Goal: Transaction & Acquisition: Book appointment/travel/reservation

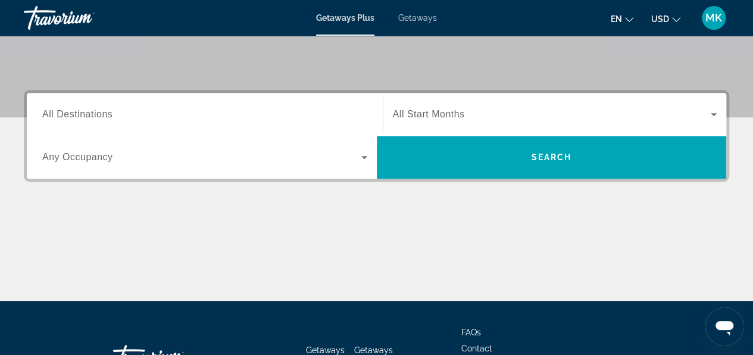
scroll to position [239, 0]
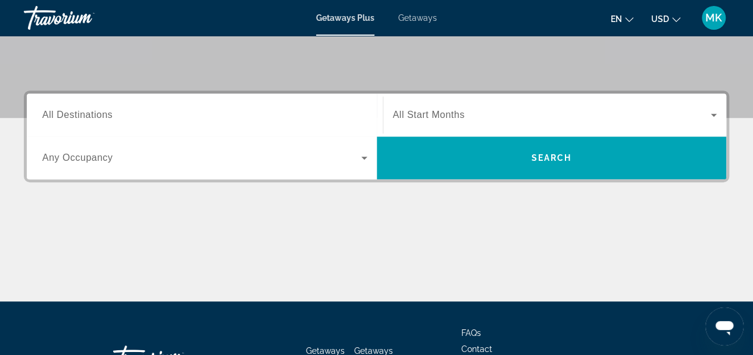
click at [626, 260] on div "Main content" at bounding box center [377, 256] width 706 height 89
click at [151, 117] on input "Destination All Destinations" at bounding box center [204, 115] width 325 height 14
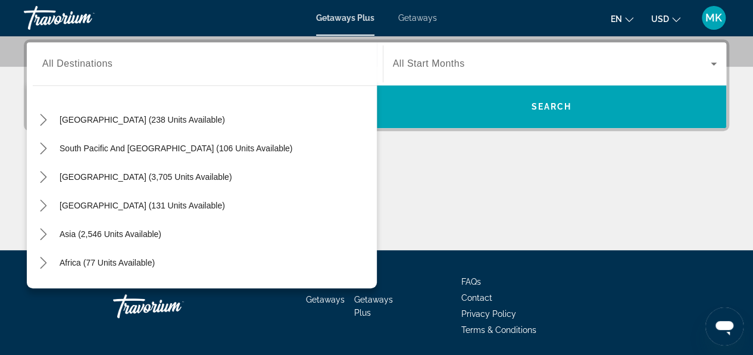
scroll to position [193, 0]
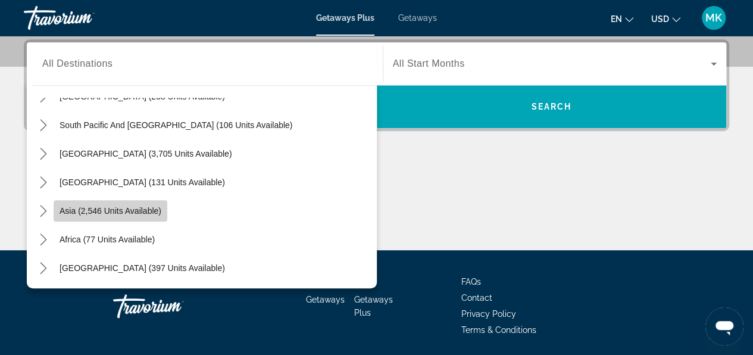
click at [96, 206] on span "Asia (2,546 units available)" at bounding box center [111, 211] width 102 height 10
type input "**********"
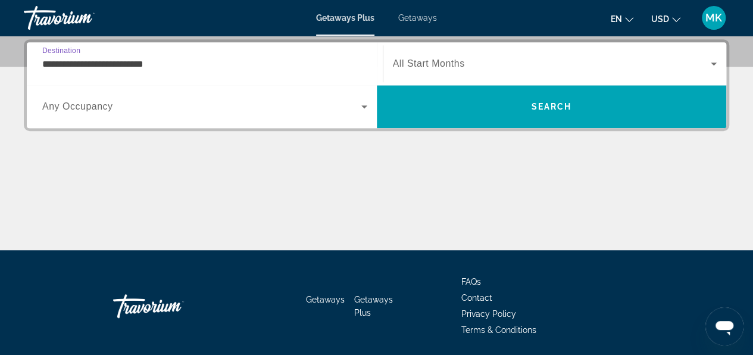
click at [716, 63] on icon "Search widget" at bounding box center [714, 64] width 6 height 3
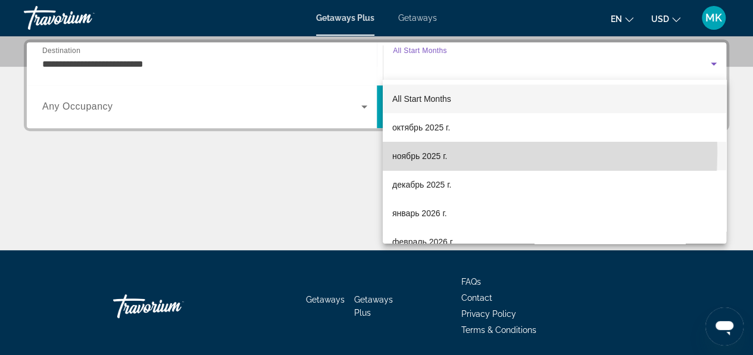
click at [404, 153] on span "ноябрь 2025 г." at bounding box center [419, 156] width 55 height 14
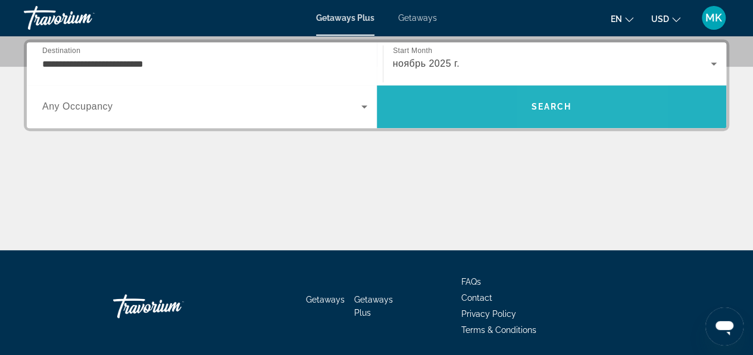
click at [547, 111] on span "Search" at bounding box center [552, 106] width 350 height 29
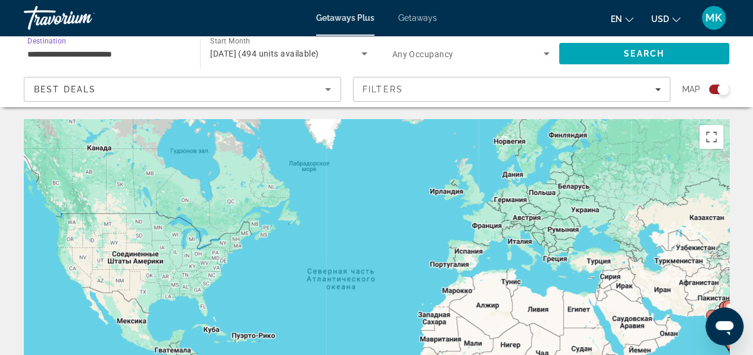
click at [129, 56] on input "**********" at bounding box center [105, 54] width 157 height 14
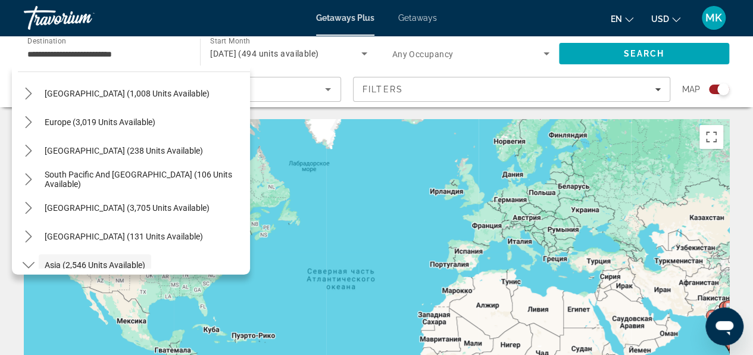
scroll to position [117, 0]
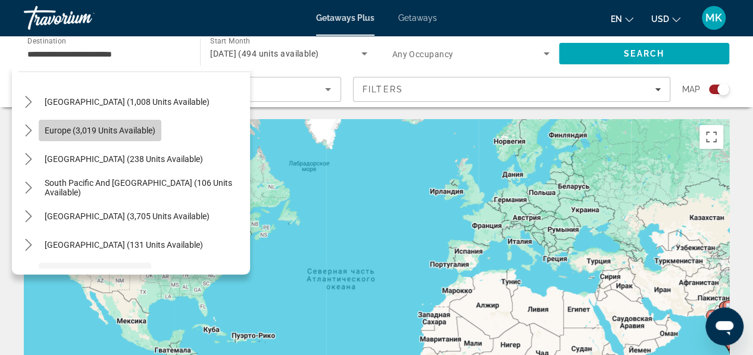
click at [118, 133] on span "Europe (3,019 units available)" at bounding box center [100, 131] width 111 height 10
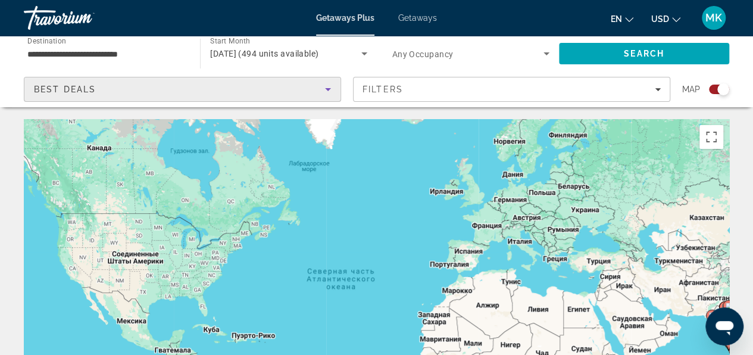
click at [326, 91] on icon "Sort by" at bounding box center [328, 89] width 14 height 14
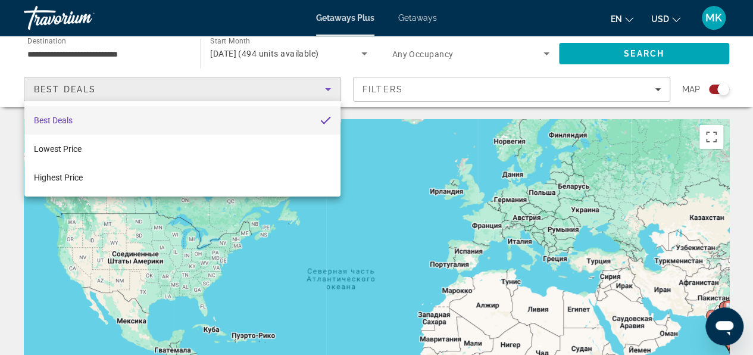
click at [326, 91] on div at bounding box center [376, 177] width 753 height 355
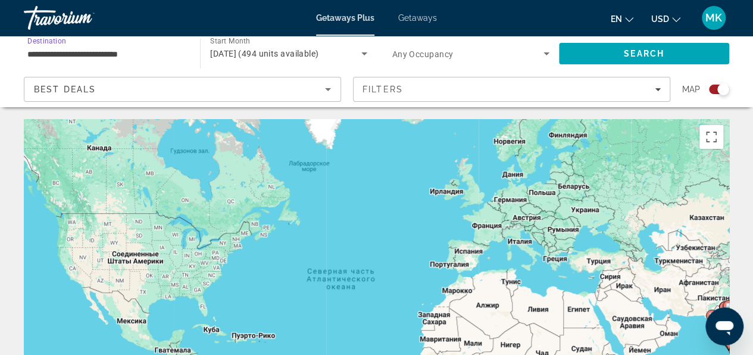
click at [144, 56] on input "**********" at bounding box center [105, 54] width 157 height 14
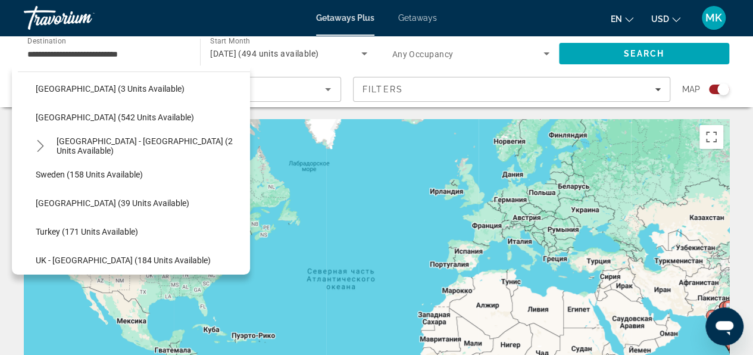
scroll to position [531, 0]
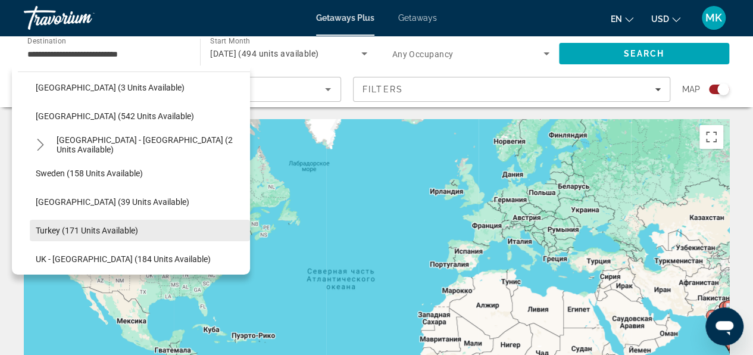
click at [124, 228] on span "Turkey (171 units available)" at bounding box center [87, 231] width 102 height 10
type input "**********"
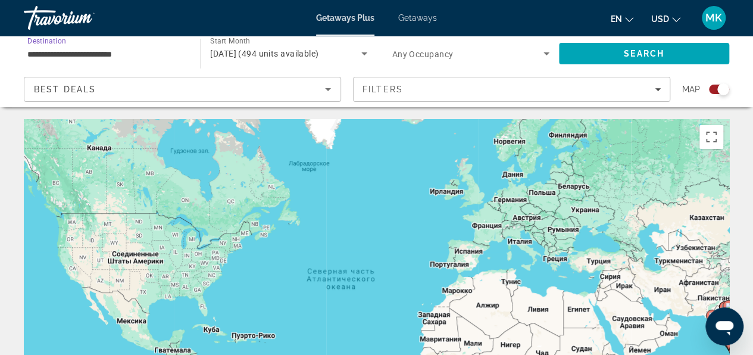
scroll to position [5, 0]
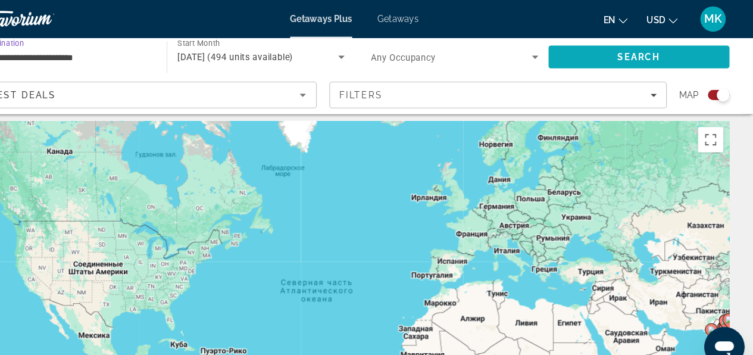
click at [715, 45] on span "Search" at bounding box center [644, 53] width 170 height 29
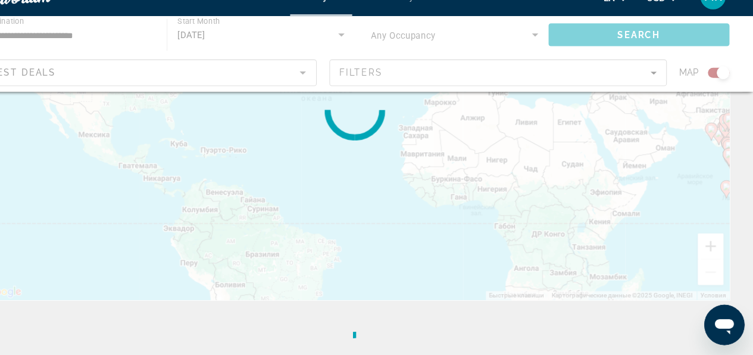
scroll to position [180, 0]
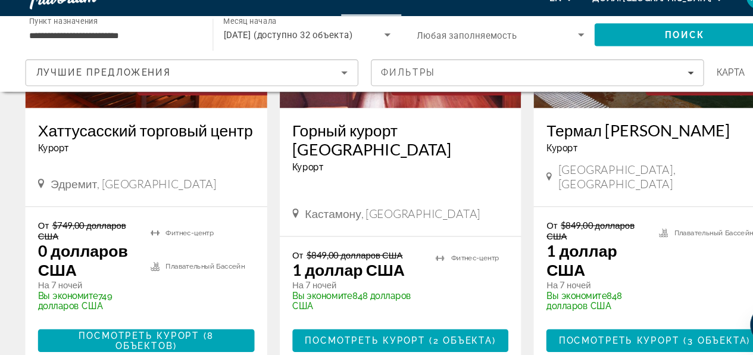
scroll to position [586, 0]
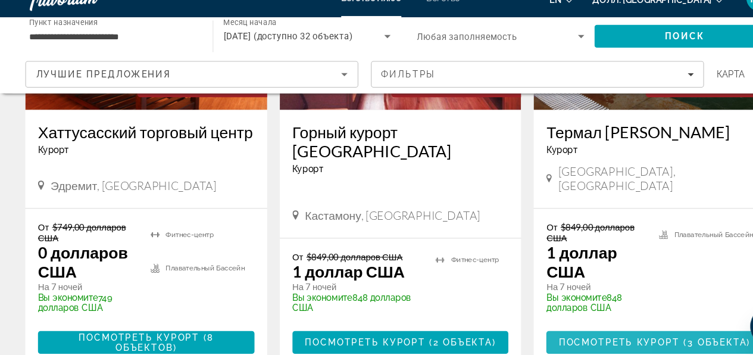
click at [523, 328] on span "Основное содержание" at bounding box center [616, 341] width 204 height 29
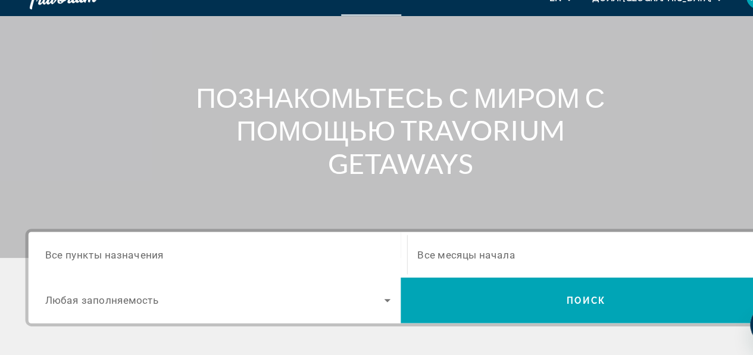
scroll to position [151, 0]
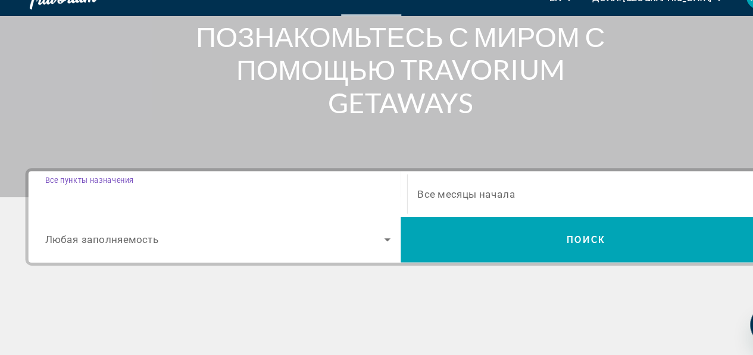
click at [330, 197] on input "Пункт назначения Все пункты назначения" at bounding box center [204, 203] width 325 height 14
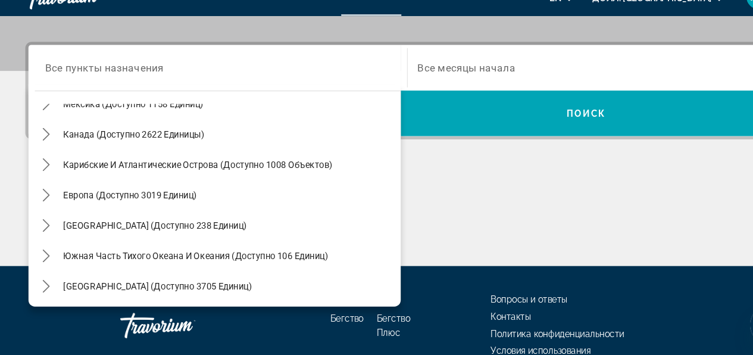
scroll to position [83, 0]
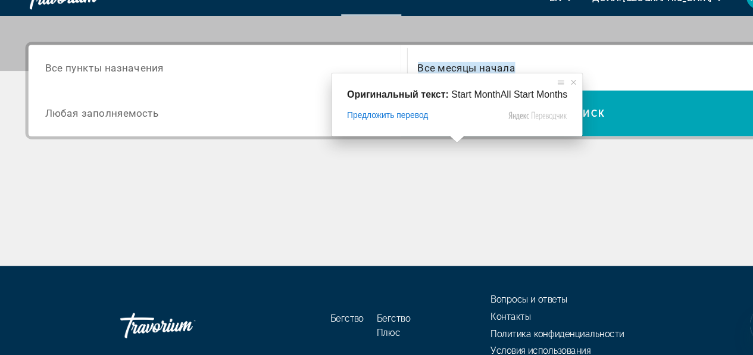
click at [454, 82] on ya-tr-span "Все месяцы начала" at bounding box center [439, 84] width 92 height 11
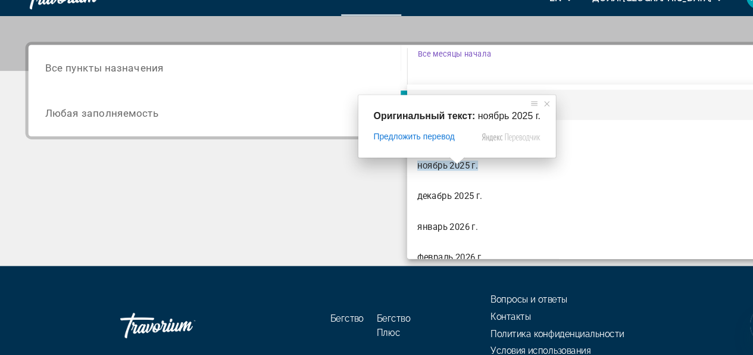
click at [428, 172] on span at bounding box center [429, 172] width 15 height 7
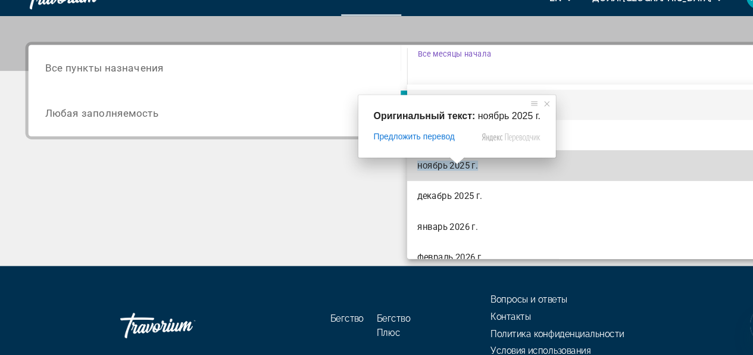
click at [407, 177] on ya-tr-span "ноябрь 2025 г." at bounding box center [420, 177] width 57 height 10
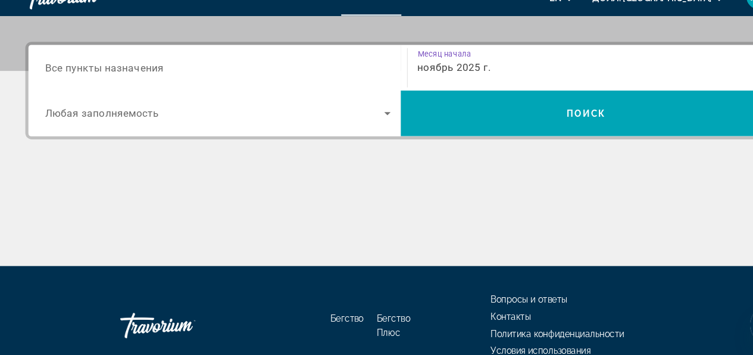
click at [366, 124] on icon "Виджет поиска" at bounding box center [364, 127] width 14 height 14
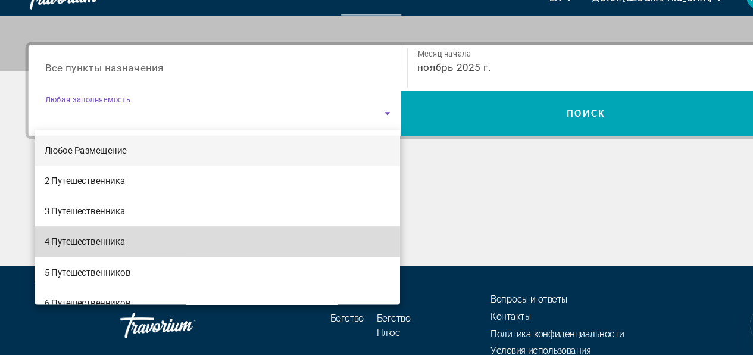
click at [279, 252] on mat-option "4 Путешественника" at bounding box center [205, 248] width 344 height 29
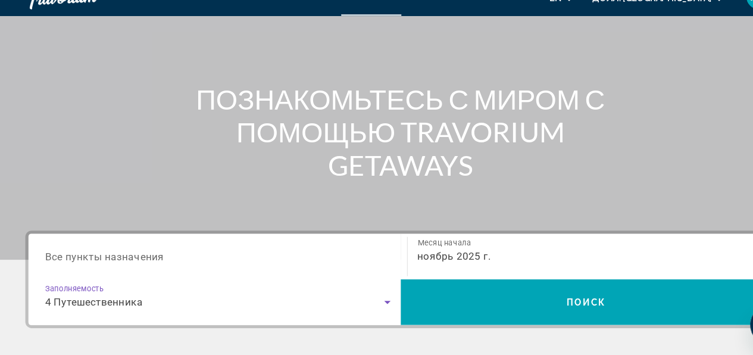
scroll to position [119, 0]
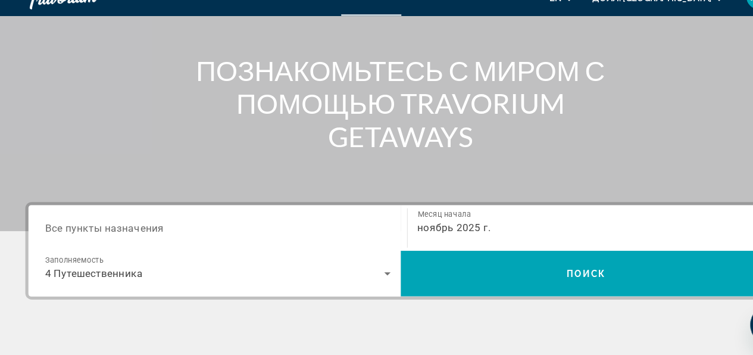
click at [109, 232] on ya-tr-span "Все пункты назначения" at bounding box center [98, 234] width 112 height 11
click at [109, 232] on input "Пункт назначения Все пункты назначения" at bounding box center [204, 236] width 325 height 14
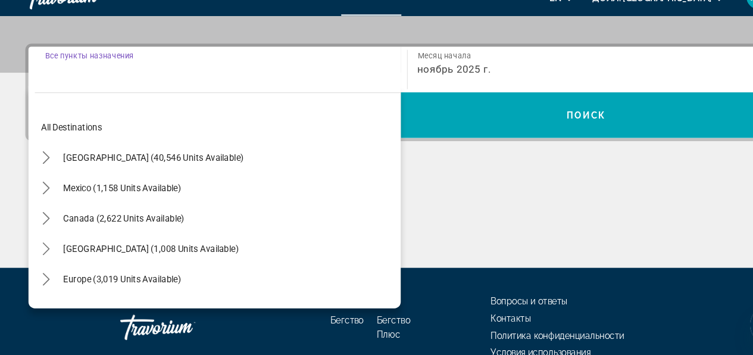
scroll to position [270, 0]
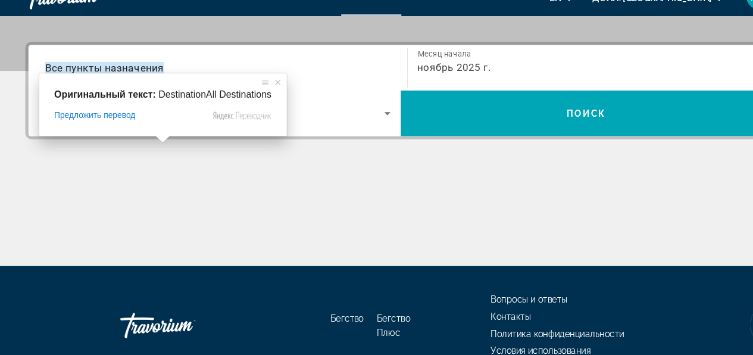
click at [248, 78] on input "Пункт назначения Все пункты назначения" at bounding box center [204, 85] width 325 height 14
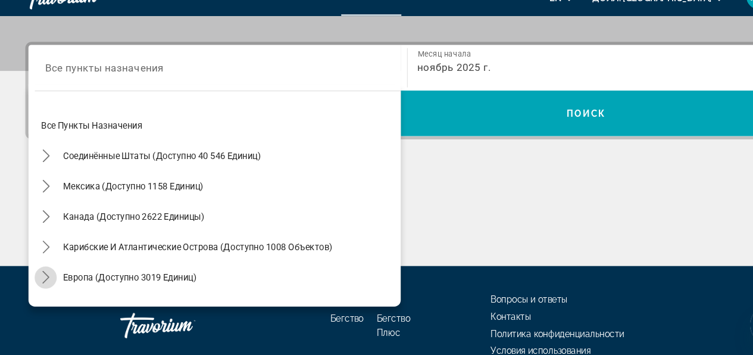
click at [45, 280] on icon "Подменю «Переключить Европу» (доступно 3019 единиц)" at bounding box center [44, 282] width 12 height 12
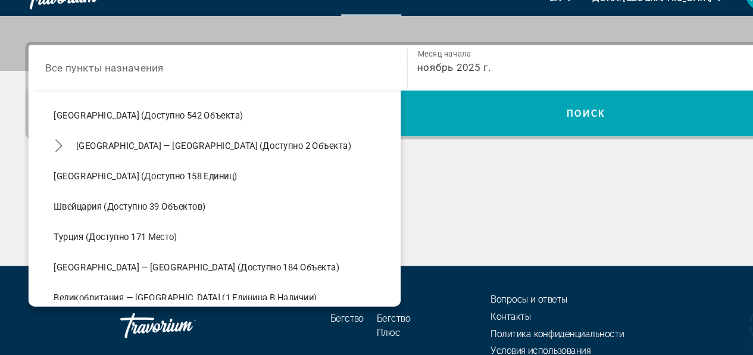
scroll to position [555, 0]
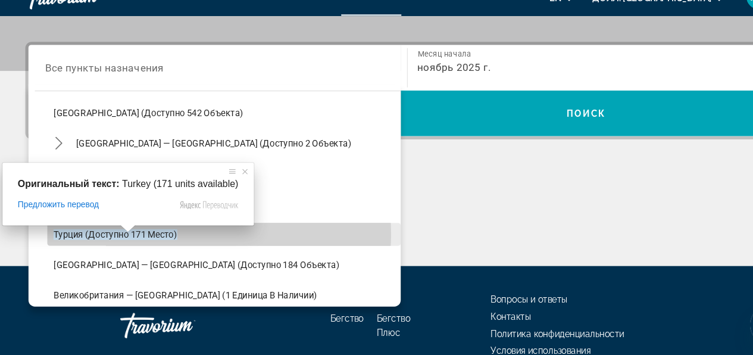
click at [91, 239] on ya-tr-span "Турция (доступно 171 место)" at bounding box center [109, 241] width 116 height 10
type input "**********"
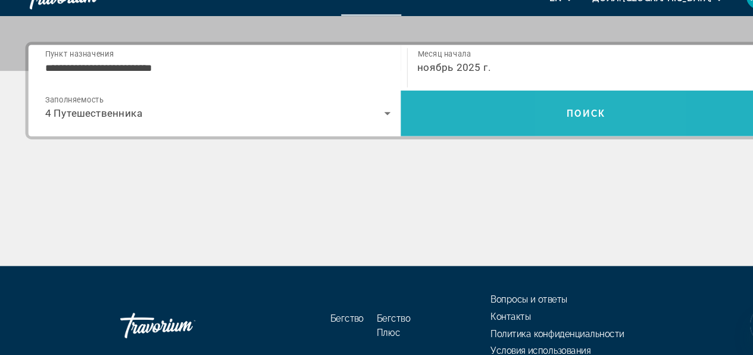
click at [544, 126] on span "Поиск" at bounding box center [552, 128] width 38 height 10
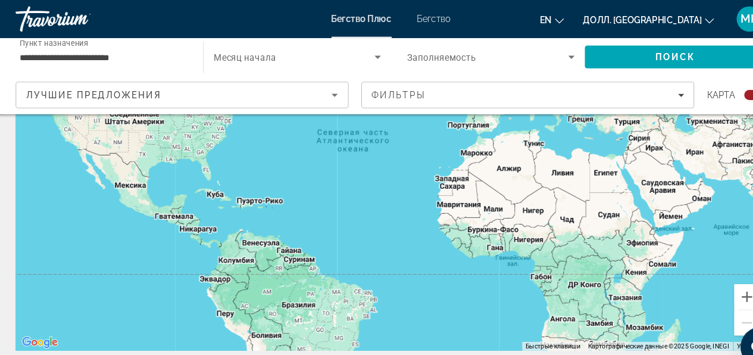
scroll to position [36, 0]
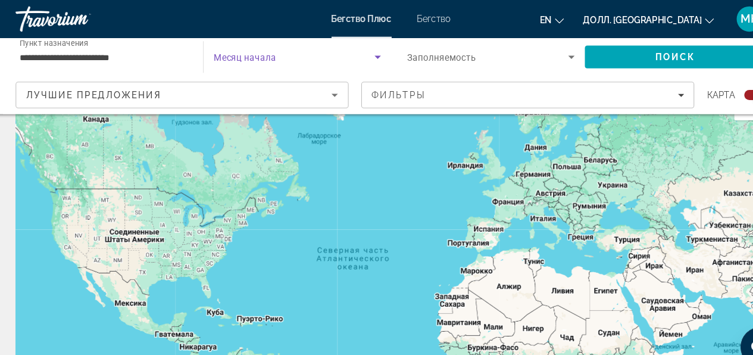
click at [289, 54] on span "Виджет поиска" at bounding box center [285, 53] width 151 height 14
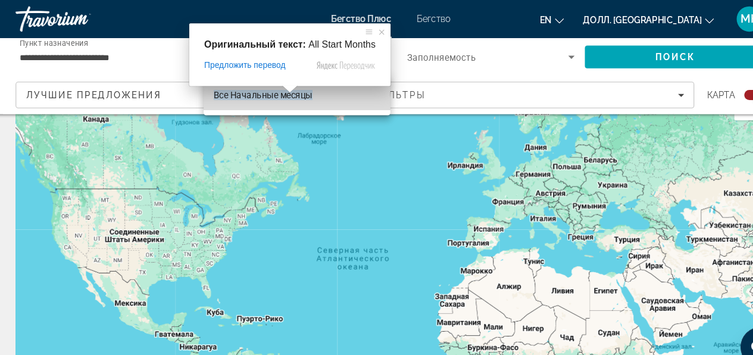
click at [295, 91] on ya-tr-span "Все Начальные месяцы" at bounding box center [256, 90] width 93 height 10
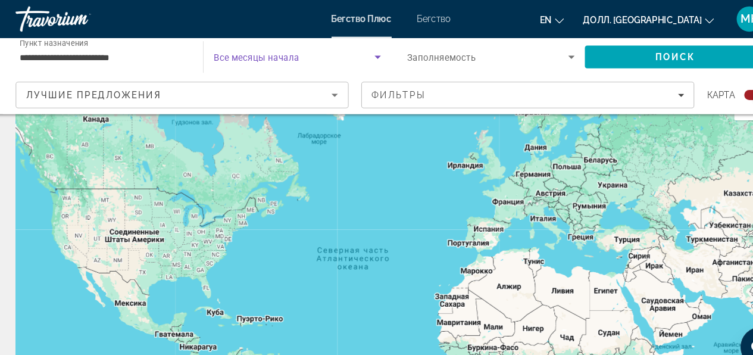
click at [365, 52] on icon "Виджет поиска" at bounding box center [364, 53] width 14 height 14
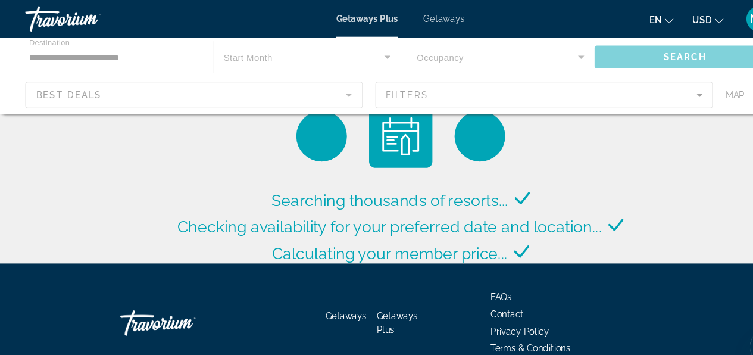
click at [363, 54] on div "Main content" at bounding box center [376, 71] width 753 height 71
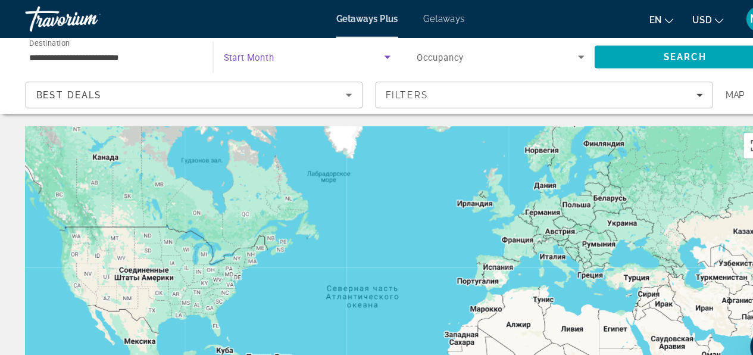
click at [363, 54] on icon "Search widget" at bounding box center [364, 53] width 6 height 3
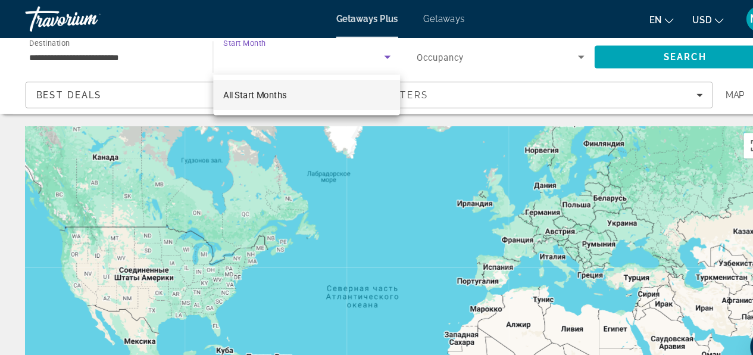
click at [107, 57] on div at bounding box center [376, 177] width 753 height 355
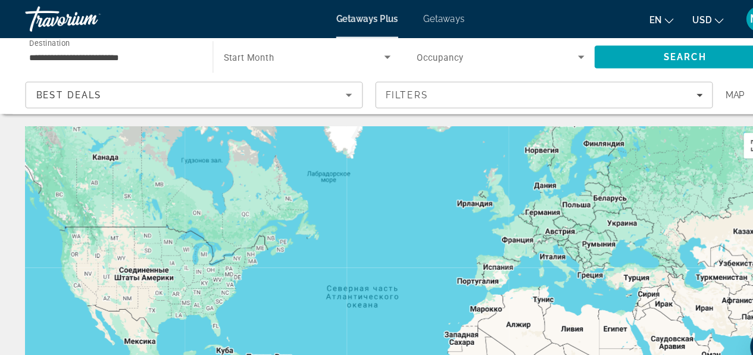
click at [252, 56] on span "Start Month" at bounding box center [234, 54] width 48 height 10
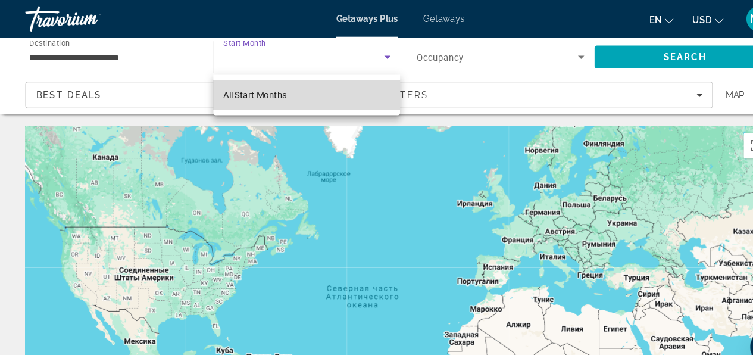
click at [255, 95] on span "All Start Months" at bounding box center [240, 89] width 60 height 14
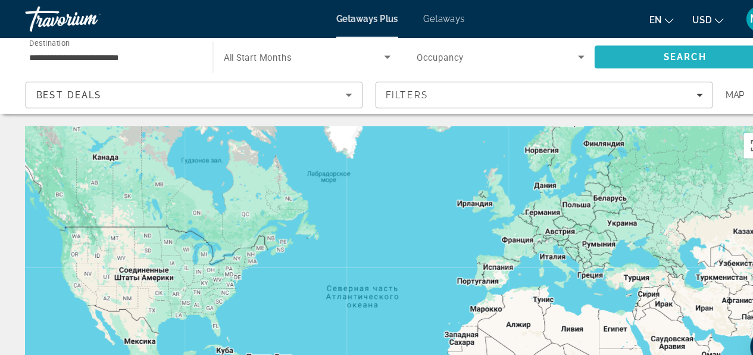
click at [625, 55] on span "Search" at bounding box center [644, 54] width 40 height 10
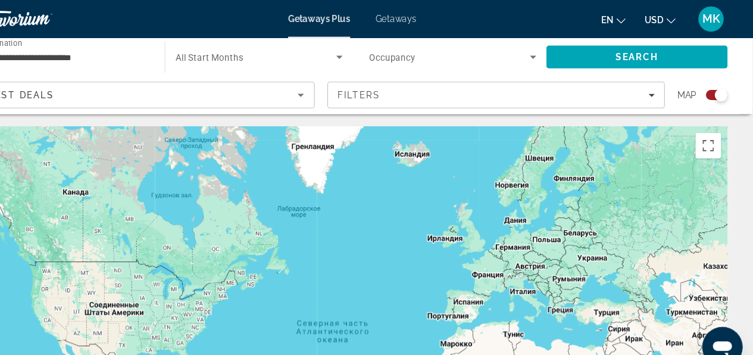
drag, startPoint x: 259, startPoint y: 121, endPoint x: 301, endPoint y: 151, distance: 51.7
click at [301, 151] on div "Main content" at bounding box center [377, 297] width 706 height 357
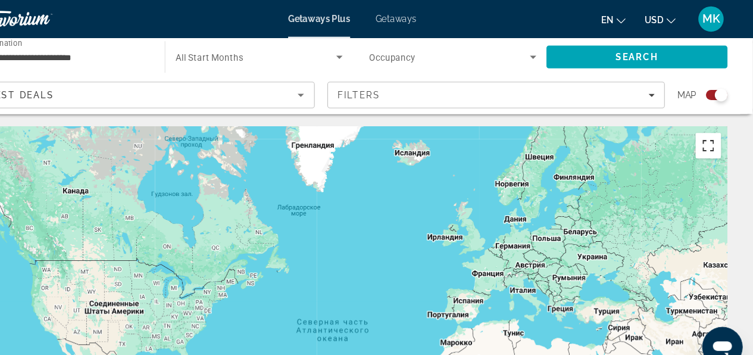
click at [713, 132] on button "Включить полноэкранный режим" at bounding box center [712, 137] width 24 height 24
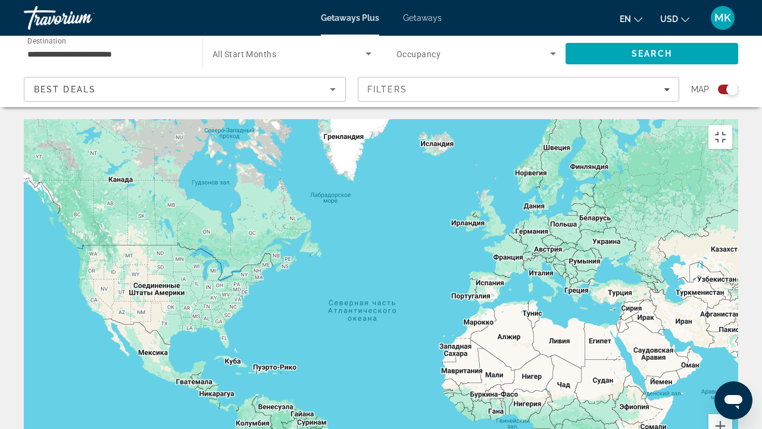
click at [623, 214] on div "Main content" at bounding box center [381, 297] width 715 height 357
click at [732, 125] on button "Включить полноэкранный режим" at bounding box center [721, 137] width 24 height 24
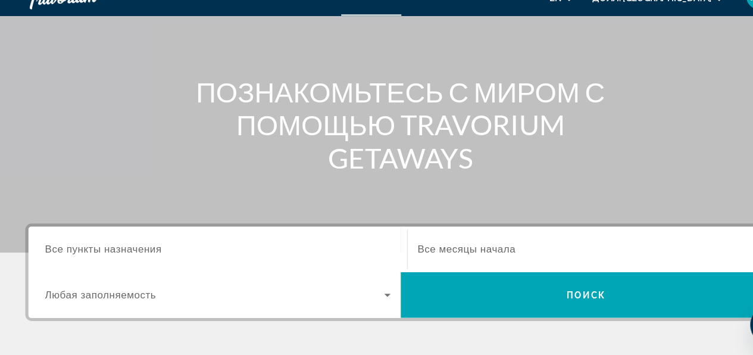
scroll to position [146, 0]
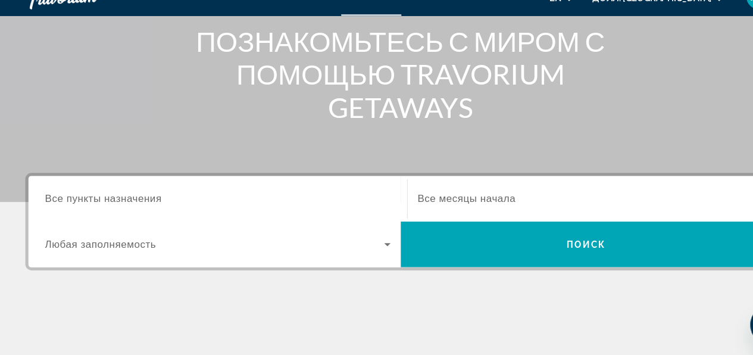
click at [452, 210] on ya-tr-span "Все месяцы начала" at bounding box center [439, 207] width 92 height 10
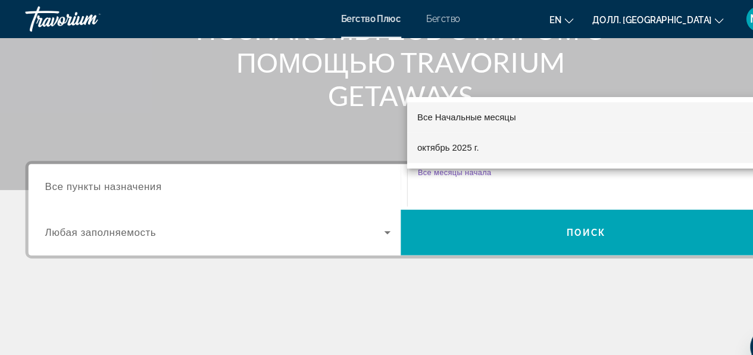
scroll to position [56, 0]
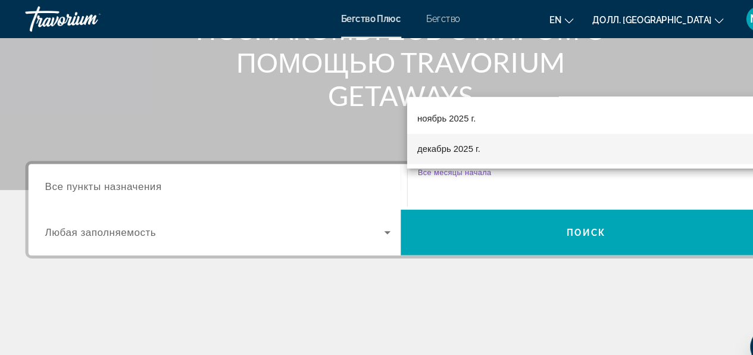
click at [447, 136] on ya-tr-span "декабрь 2025 г." at bounding box center [421, 140] width 59 height 10
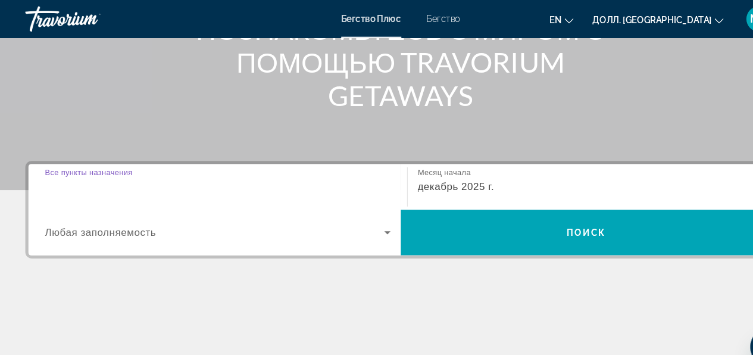
click at [219, 172] on input "Пункт назначения Все пункты назначения" at bounding box center [204, 176] width 325 height 14
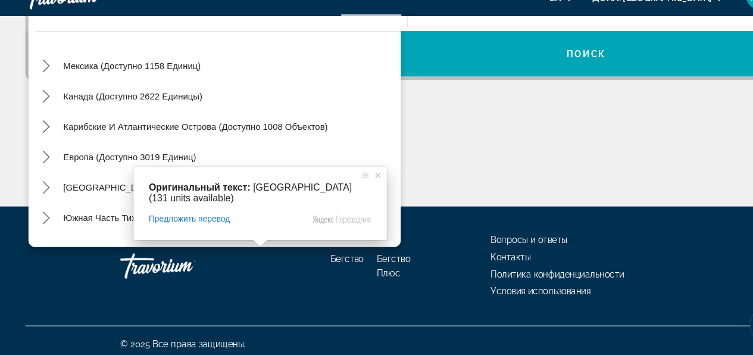
scroll to position [25, 0]
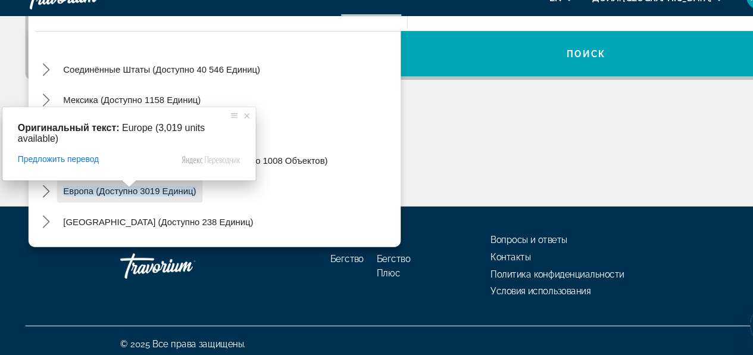
click at [81, 198] on ya-tr-span "Европа (доступно 3019 единиц)" at bounding box center [122, 201] width 125 height 10
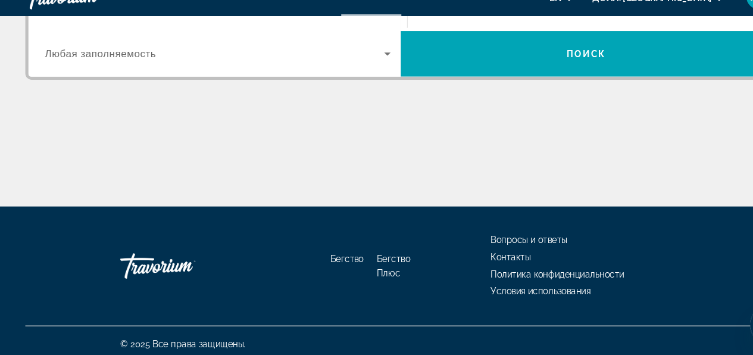
scroll to position [291, 0]
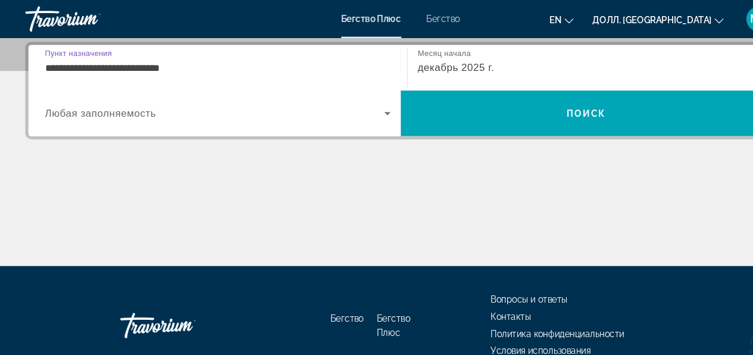
click at [60, 64] on input "**********" at bounding box center [204, 64] width 325 height 14
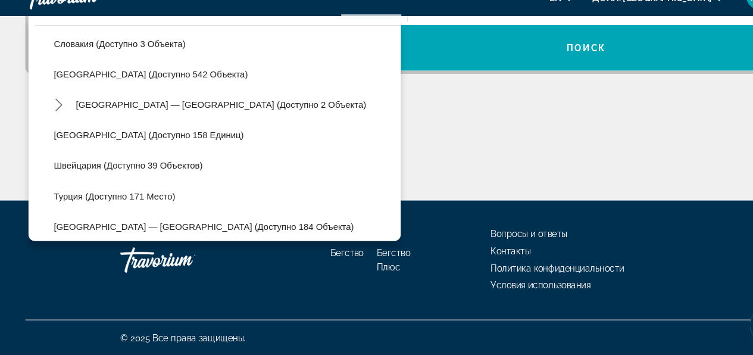
scroll to position [530, 0]
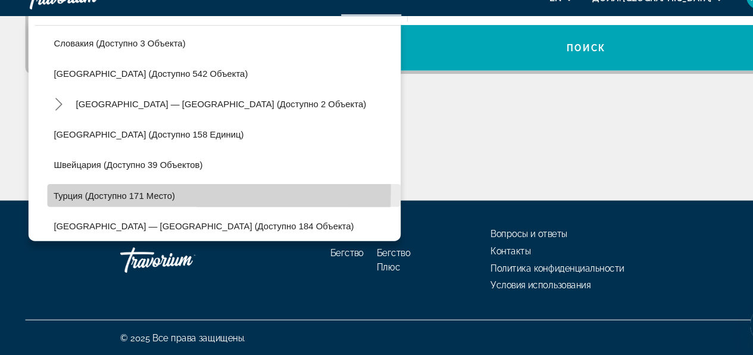
click at [63, 200] on ya-tr-span "Турция (доступно 171 место)" at bounding box center [108, 205] width 114 height 10
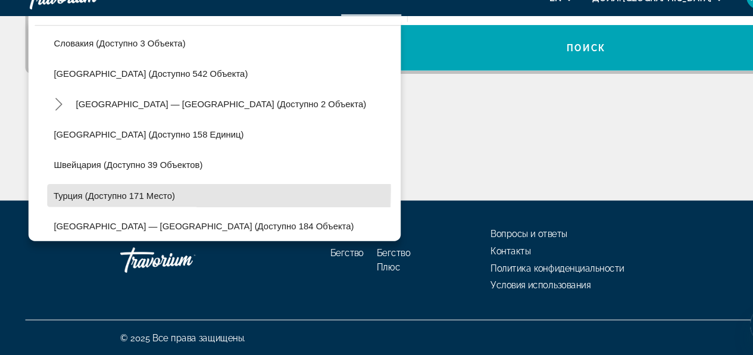
type input "**********"
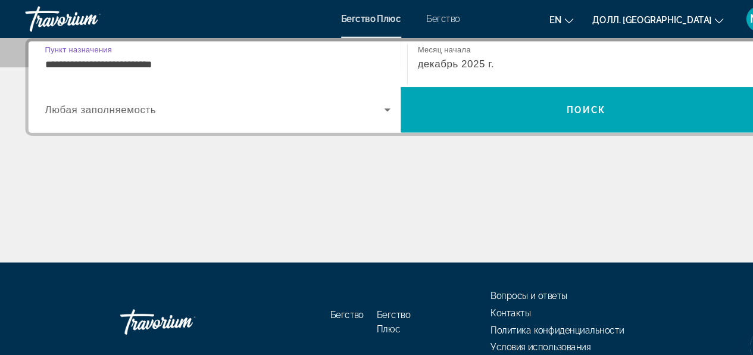
scroll to position [291, 0]
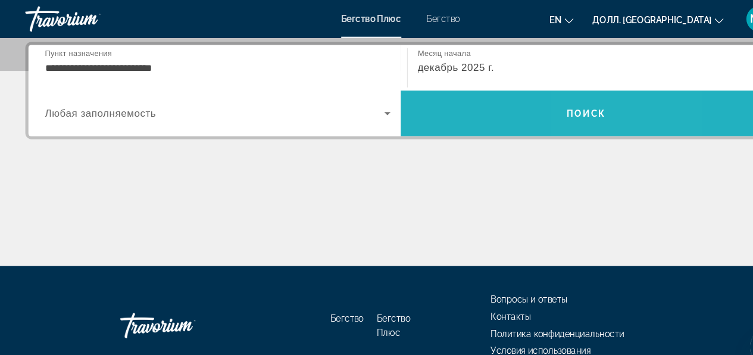
click at [563, 104] on ya-tr-span "Поиск" at bounding box center [552, 107] width 38 height 10
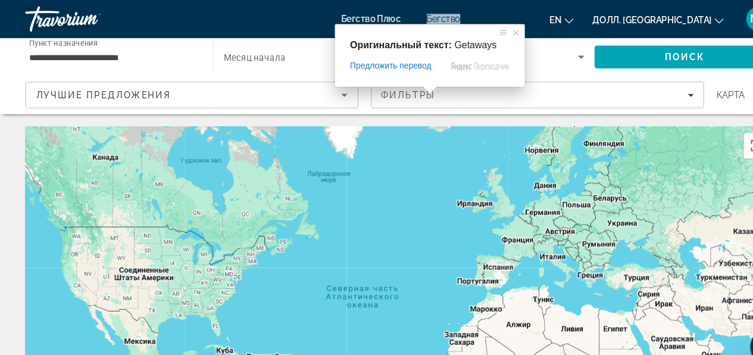
click at [409, 17] on ya-tr-span "Бегство" at bounding box center [417, 18] width 32 height 10
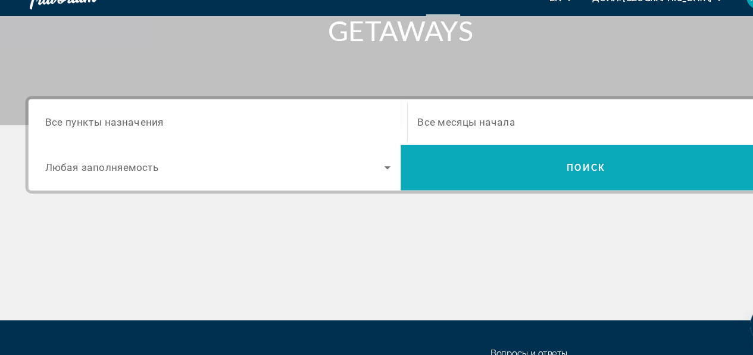
scroll to position [258, 0]
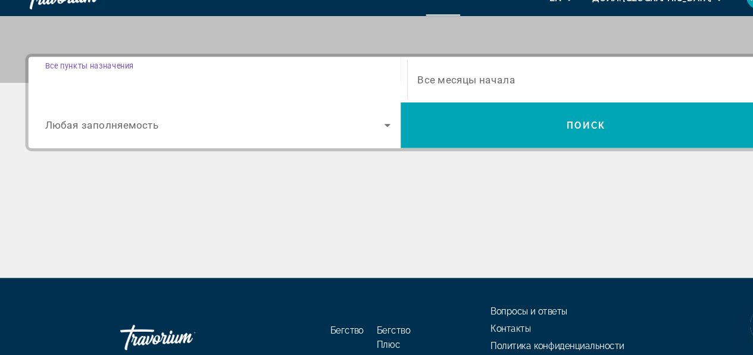
click at [209, 98] on input "Пункт назначения Все пункты назначения" at bounding box center [204, 96] width 325 height 14
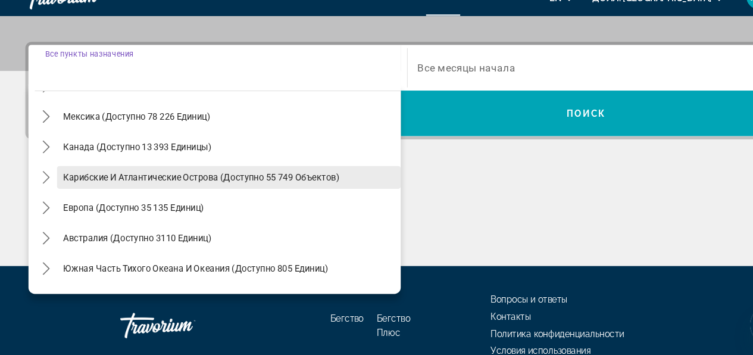
scroll to position [56, 0]
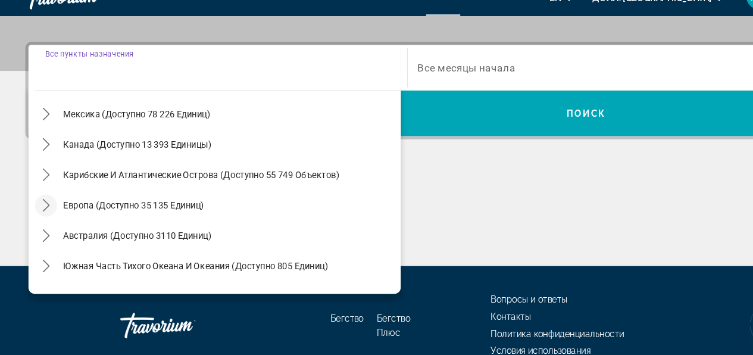
click at [42, 211] on icon "Подменю «Переключить Европу» (доступно 35 135 единиц)" at bounding box center [44, 214] width 12 height 12
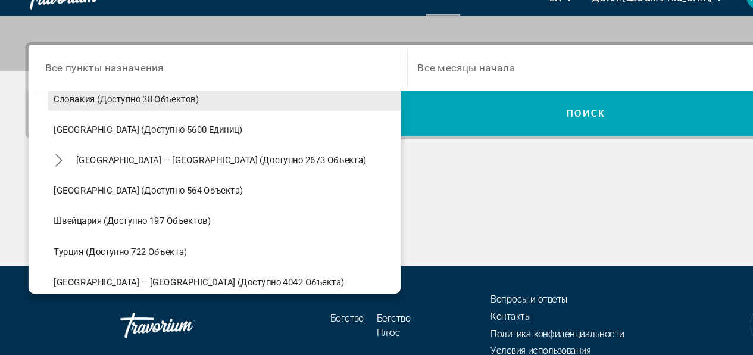
scroll to position [653, 0]
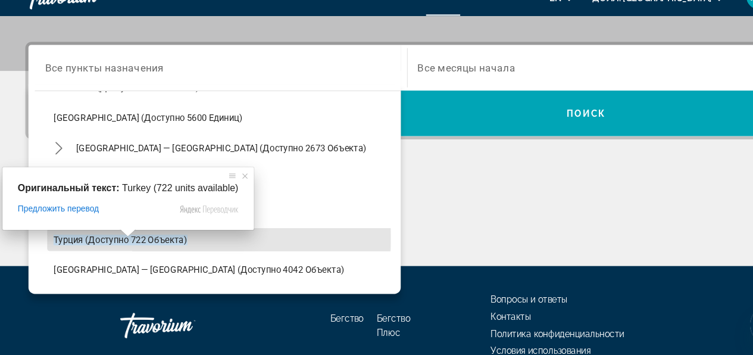
click at [104, 242] on ya-tr-span "Турция (доступно 722 объекта)" at bounding box center [114, 246] width 126 height 10
type input "**********"
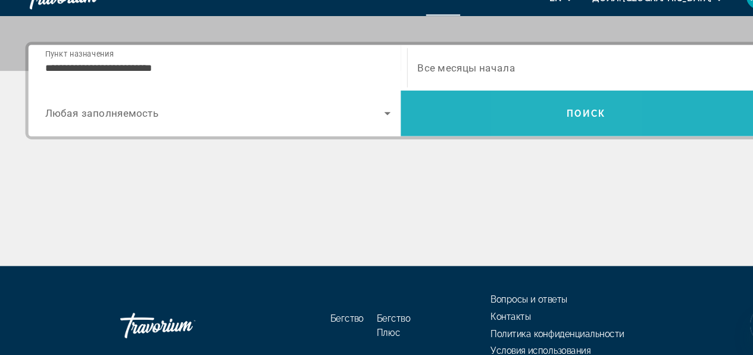
click at [522, 129] on span "Поиск" at bounding box center [552, 127] width 350 height 29
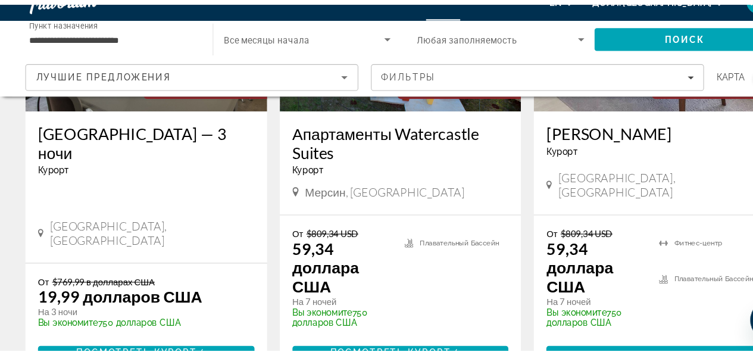
scroll to position [258, 0]
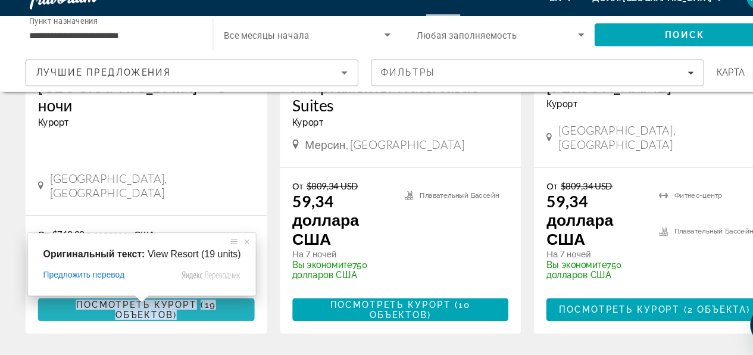
click at [118, 311] on span "Посмотреть курорт ( 19 объектов )" at bounding box center [137, 311] width 185 height 19
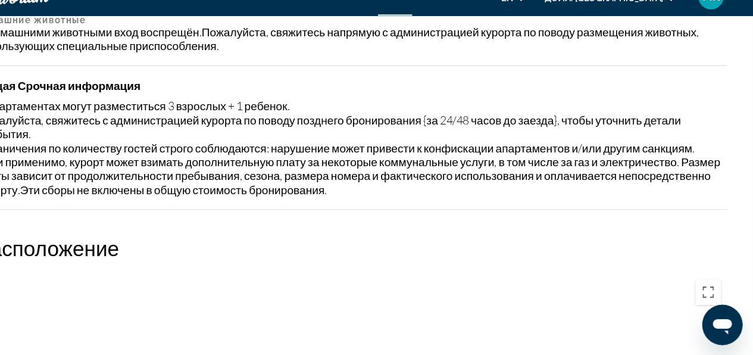
scroll to position [1400, 0]
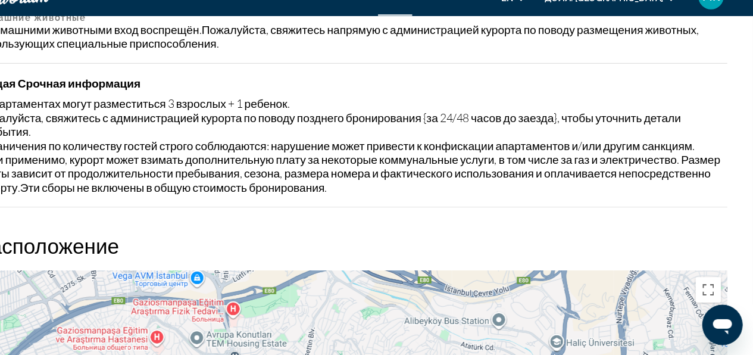
drag, startPoint x: 247, startPoint y: 255, endPoint x: 321, endPoint y: 254, distance: 73.8
click at [321, 254] on h2 "Расположение" at bounding box center [377, 252] width 706 height 24
drag, startPoint x: 352, startPoint y: 253, endPoint x: 248, endPoint y: 252, distance: 104.8
click at [248, 252] on h2 "Расположение" at bounding box center [377, 252] width 706 height 24
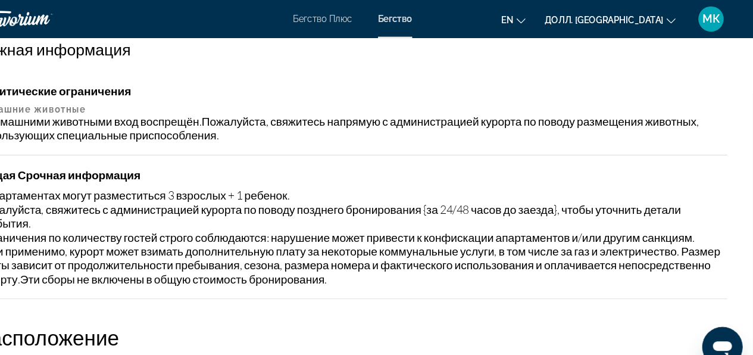
scroll to position [1309, 0]
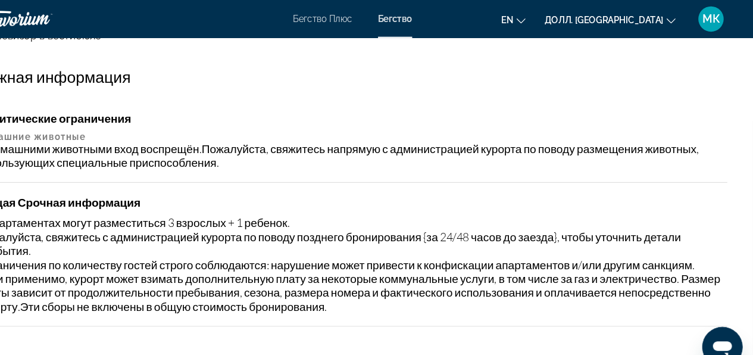
drag, startPoint x: 211, startPoint y: 91, endPoint x: 385, endPoint y: 94, distance: 173.9
click at [400, 94] on div "Удобства Банкомат/банковское дело Бар/гостиная Бизнес-центр Прокат автомобилей …" at bounding box center [377, 97] width 706 height 420
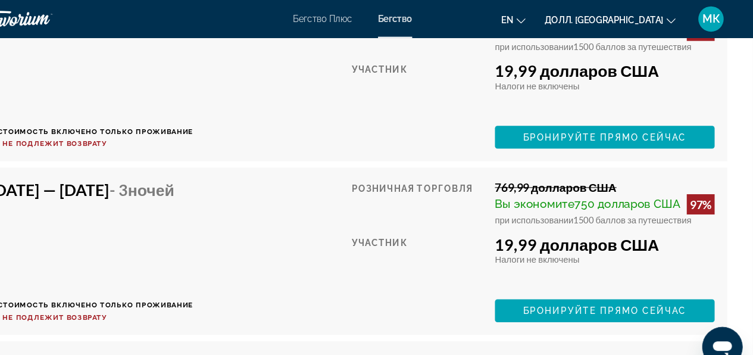
scroll to position [2484, 0]
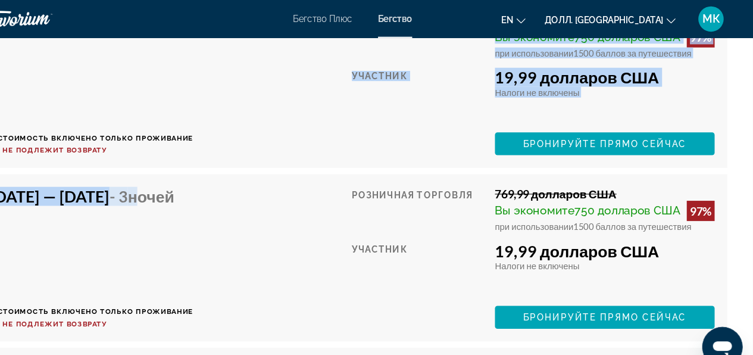
drag, startPoint x: 227, startPoint y: 163, endPoint x: 290, endPoint y: 231, distance: 92.7
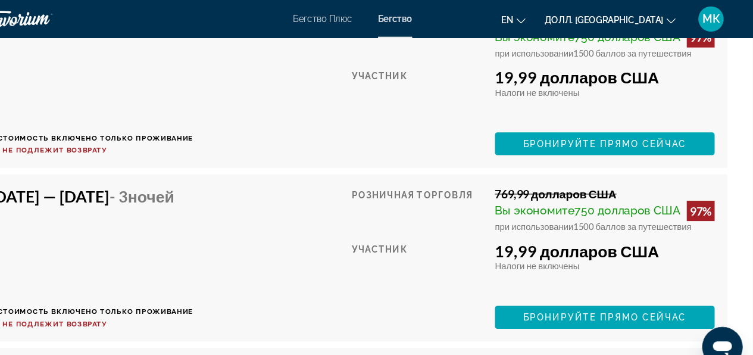
drag, startPoint x: 161, startPoint y: 79, endPoint x: 95, endPoint y: 3, distance: 100.8
click at [150, 68] on div "23 октября 2025 г. — 26 октября 2025 г. - 3 Ночей В стоимость включено только п…" at bounding box center [132, 79] width 192 height 133
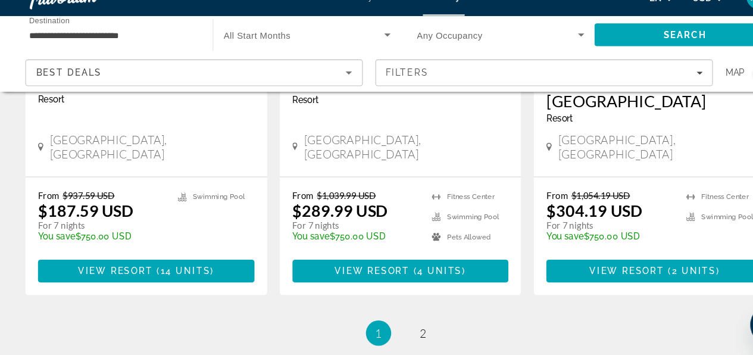
scroll to position [1547, 0]
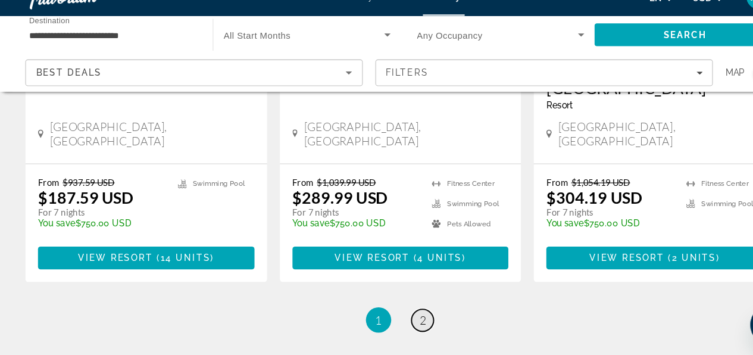
click at [397, 315] on span "2" at bounding box center [398, 321] width 6 height 13
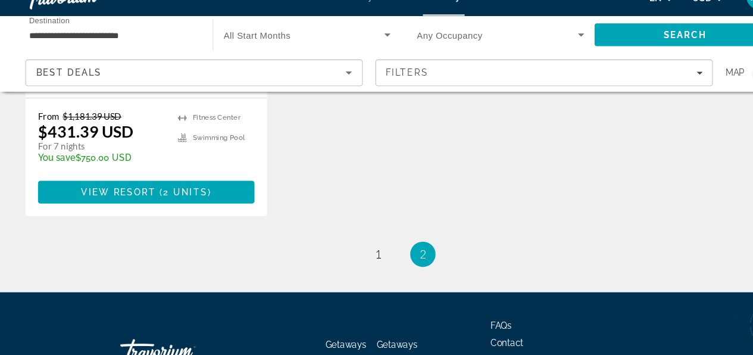
scroll to position [797, 0]
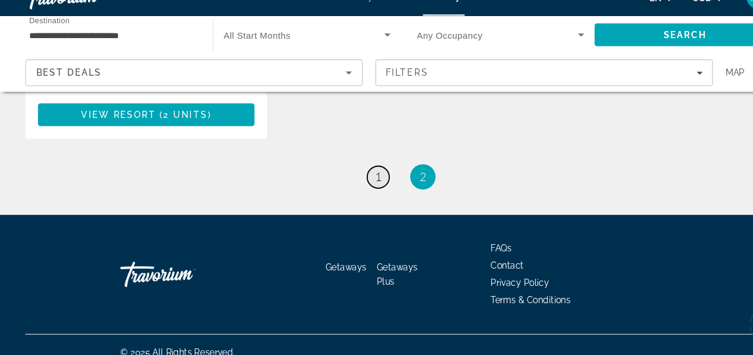
click at [356, 180] on span "1" at bounding box center [356, 186] width 6 height 13
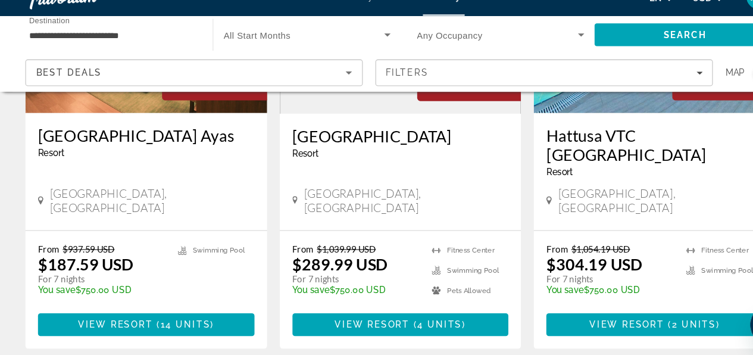
scroll to position [1490, 0]
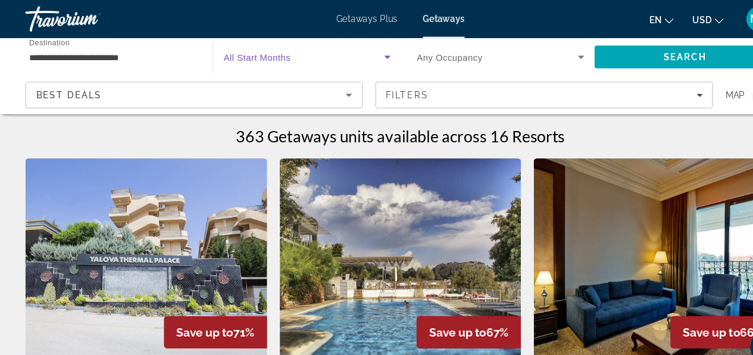
click at [363, 54] on icon "Search widget" at bounding box center [364, 53] width 6 height 3
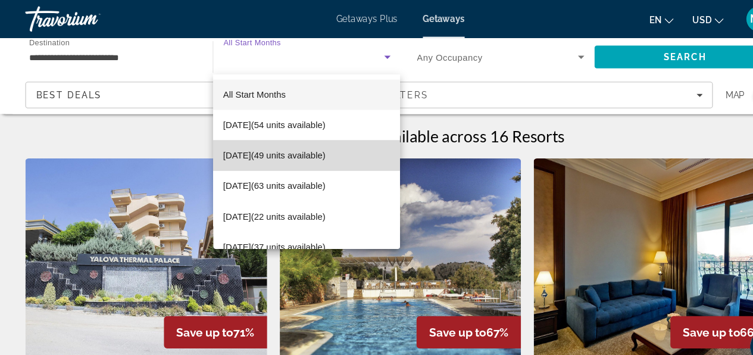
click at [307, 145] on span "November 2025 (49 units available)" at bounding box center [258, 146] width 96 height 14
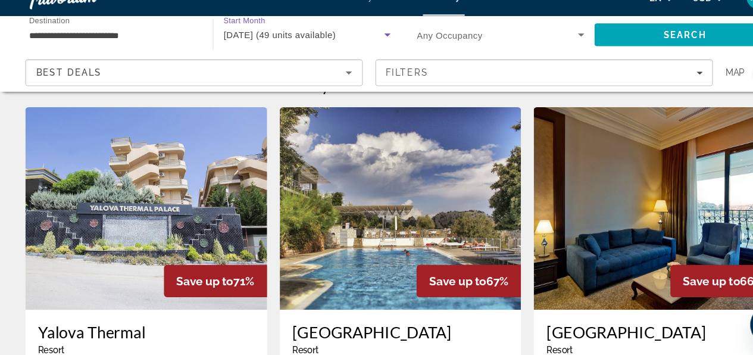
scroll to position [35, 0]
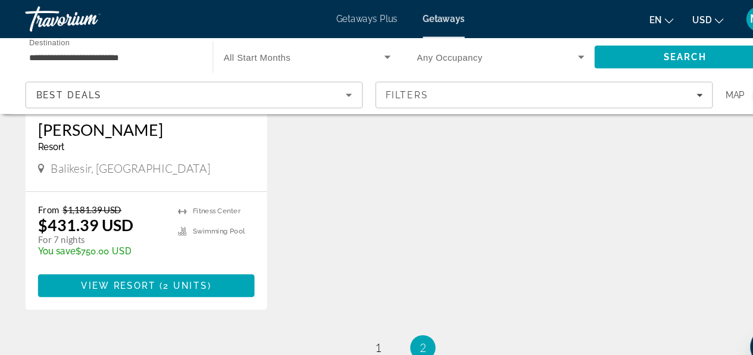
scroll to position [560, 0]
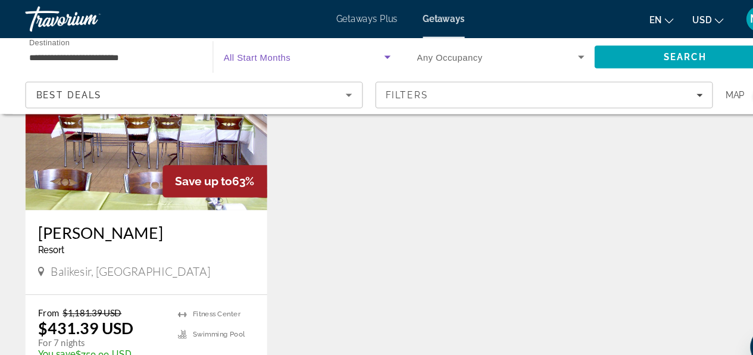
click at [368, 51] on icon "Search widget" at bounding box center [364, 53] width 14 height 14
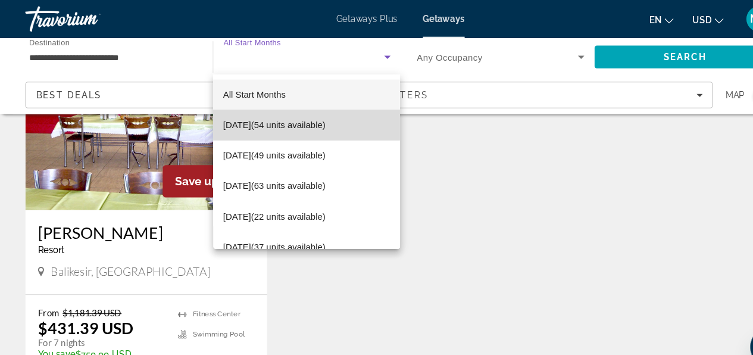
click at [307, 116] on span "[DATE] (54 units available)" at bounding box center [258, 118] width 96 height 14
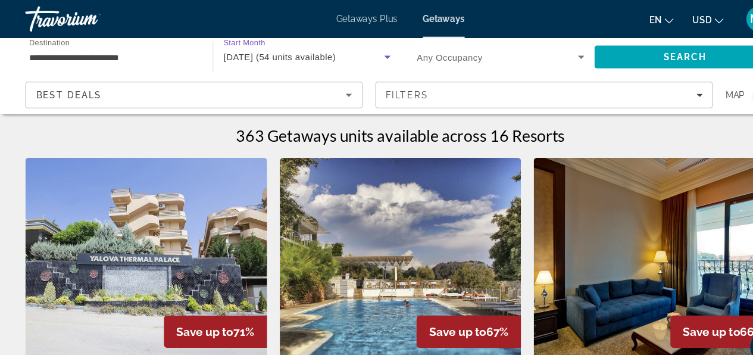
scroll to position [0, 0]
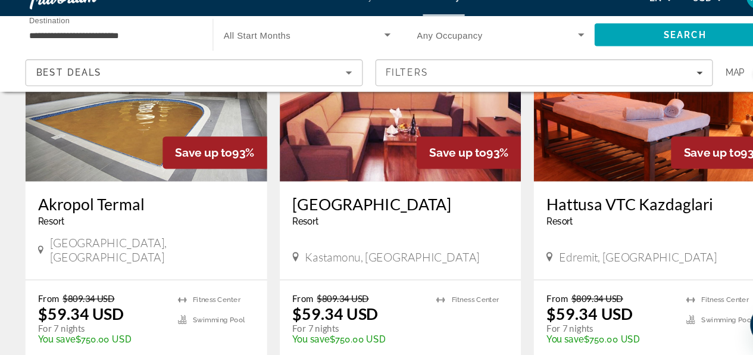
scroll to position [594, 0]
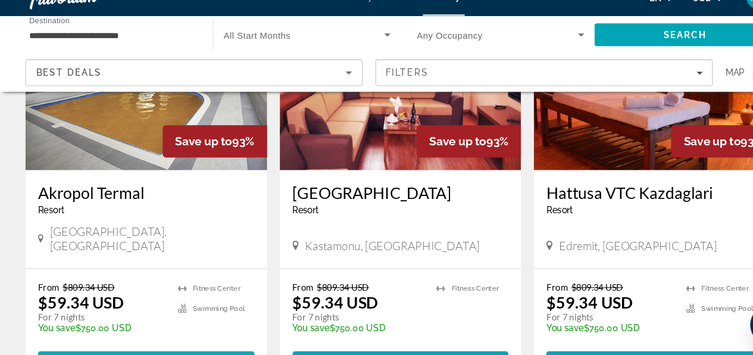
click at [165, 354] on span "94 units" at bounding box center [175, 362] width 48 height 10
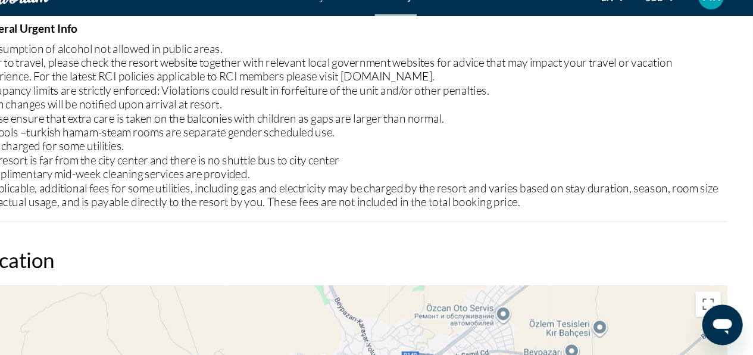
scroll to position [1512, 0]
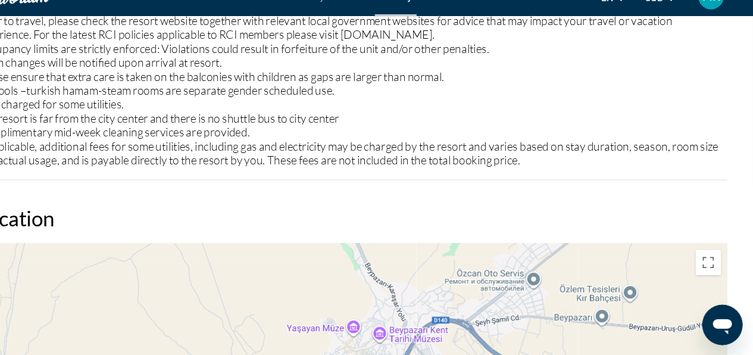
drag, startPoint x: 183, startPoint y: 249, endPoint x: 191, endPoint y: 248, distance: 8.4
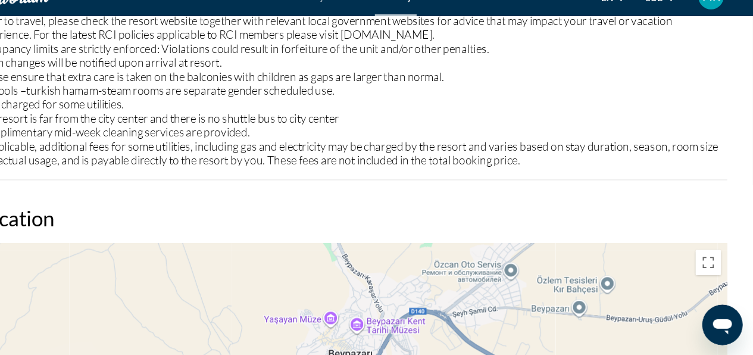
drag, startPoint x: 201, startPoint y: 220, endPoint x: 311, endPoint y: 207, distance: 110.9
click at [327, 215] on h2 "Location" at bounding box center [377, 226] width 706 height 24
drag, startPoint x: 152, startPoint y: 172, endPoint x: 334, endPoint y: 189, distance: 183.0
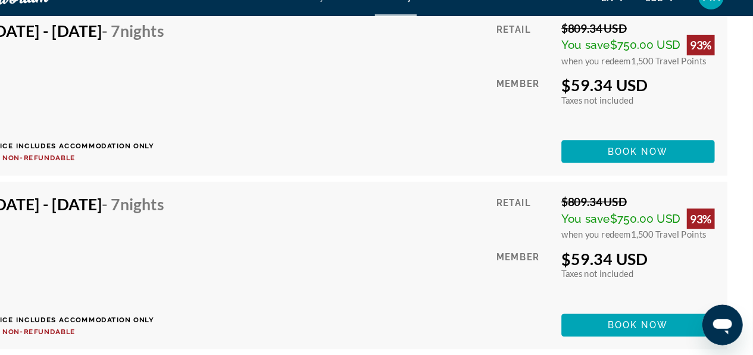
scroll to position [2631, 0]
